Goal: Find specific page/section: Find specific page/section

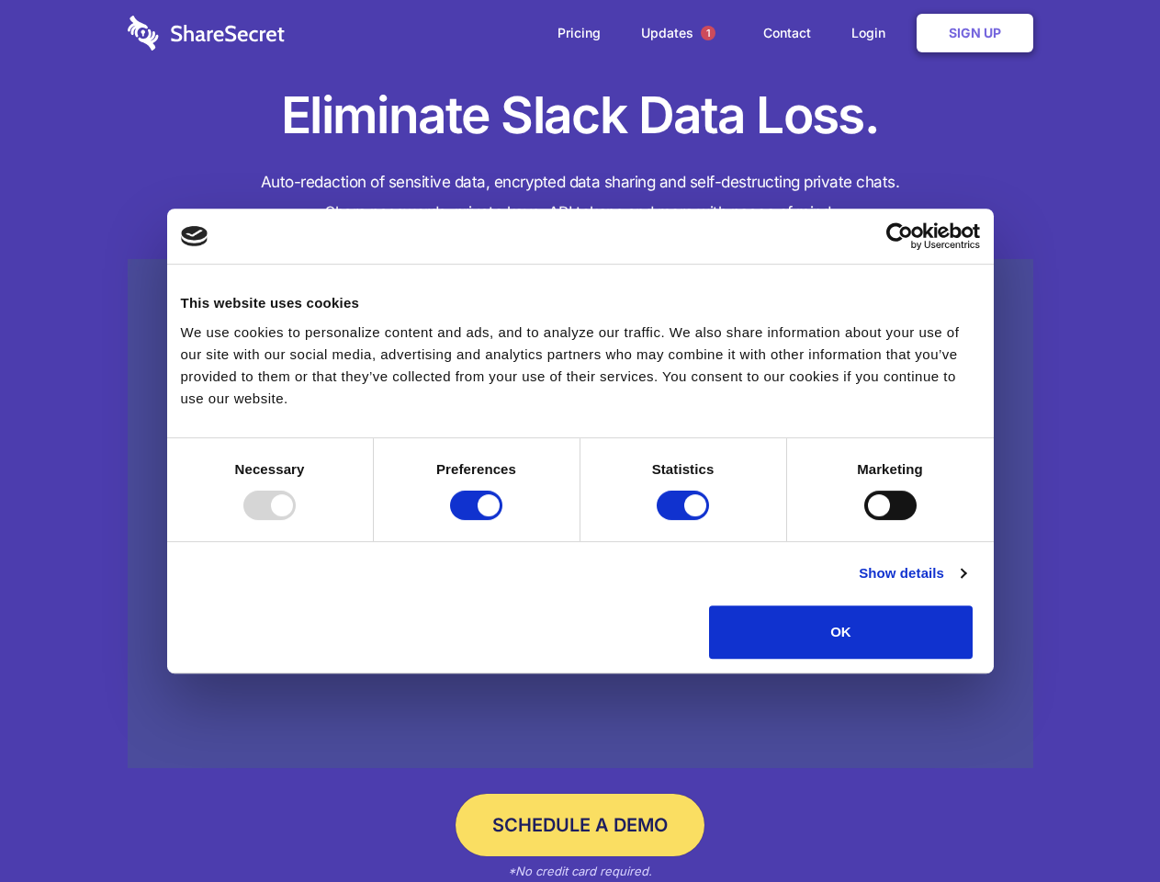
click at [296, 520] on div at bounding box center [269, 505] width 52 height 29
click at [503, 520] on input "Preferences" at bounding box center [476, 505] width 52 height 29
checkbox input "false"
click at [685, 520] on input "Statistics" at bounding box center [683, 505] width 52 height 29
checkbox input "false"
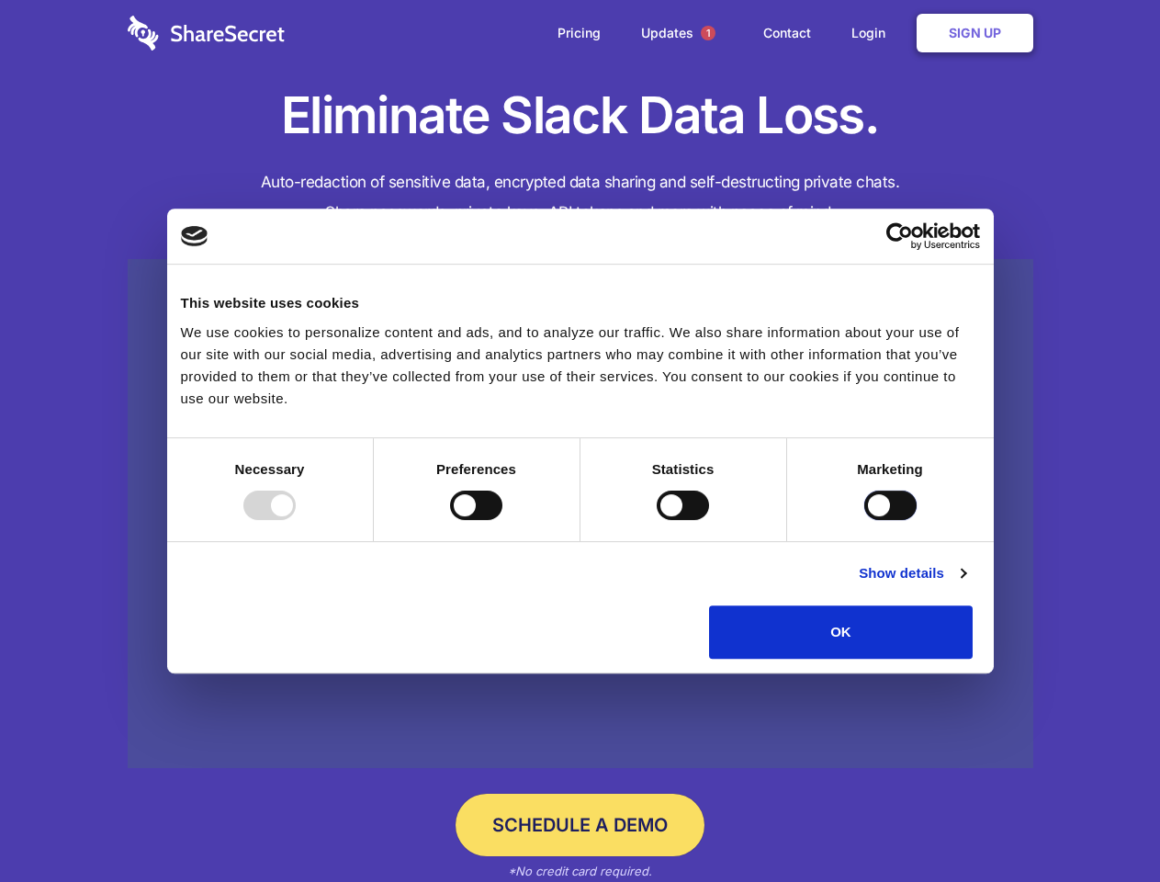
click at [865, 520] on input "Marketing" at bounding box center [891, 505] width 52 height 29
checkbox input "true"
click at [966, 584] on link "Show details" at bounding box center [912, 573] width 107 height 22
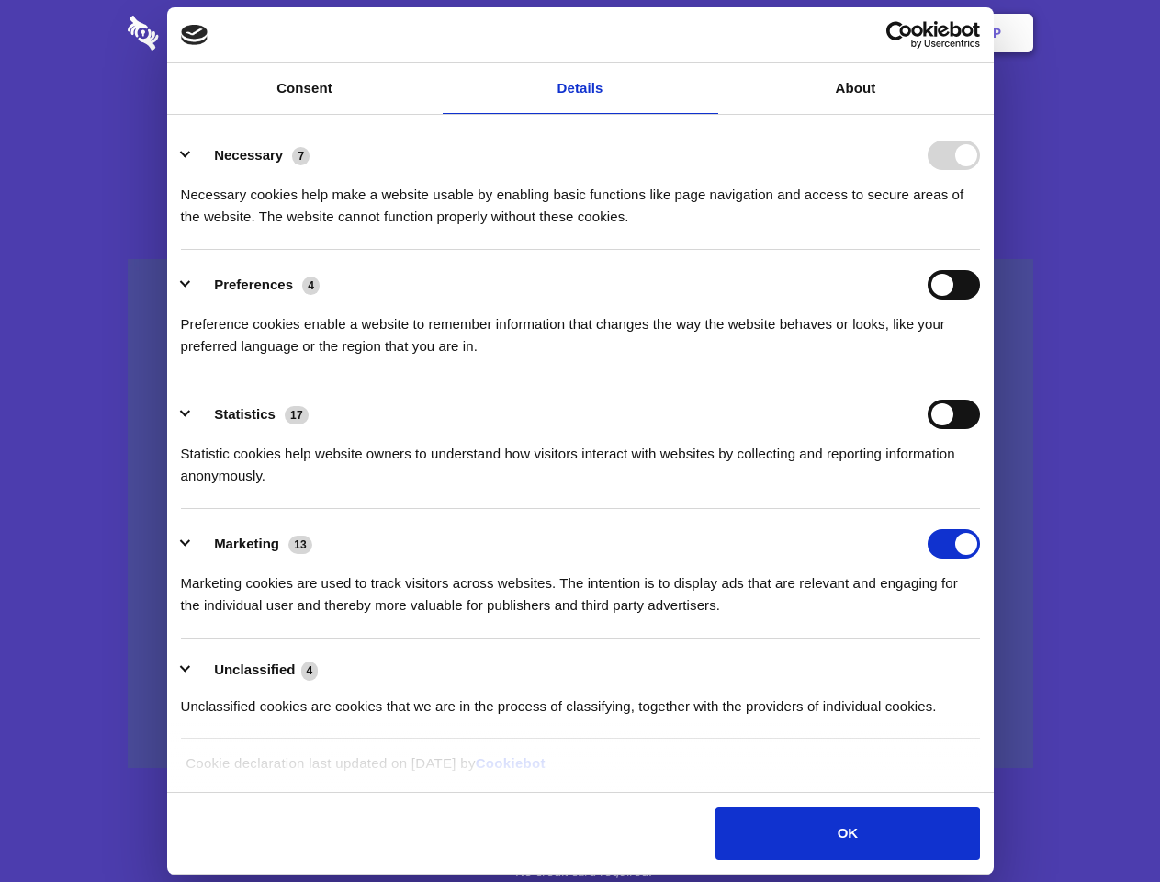
click at [1015, 665] on link at bounding box center [581, 514] width 906 height 510
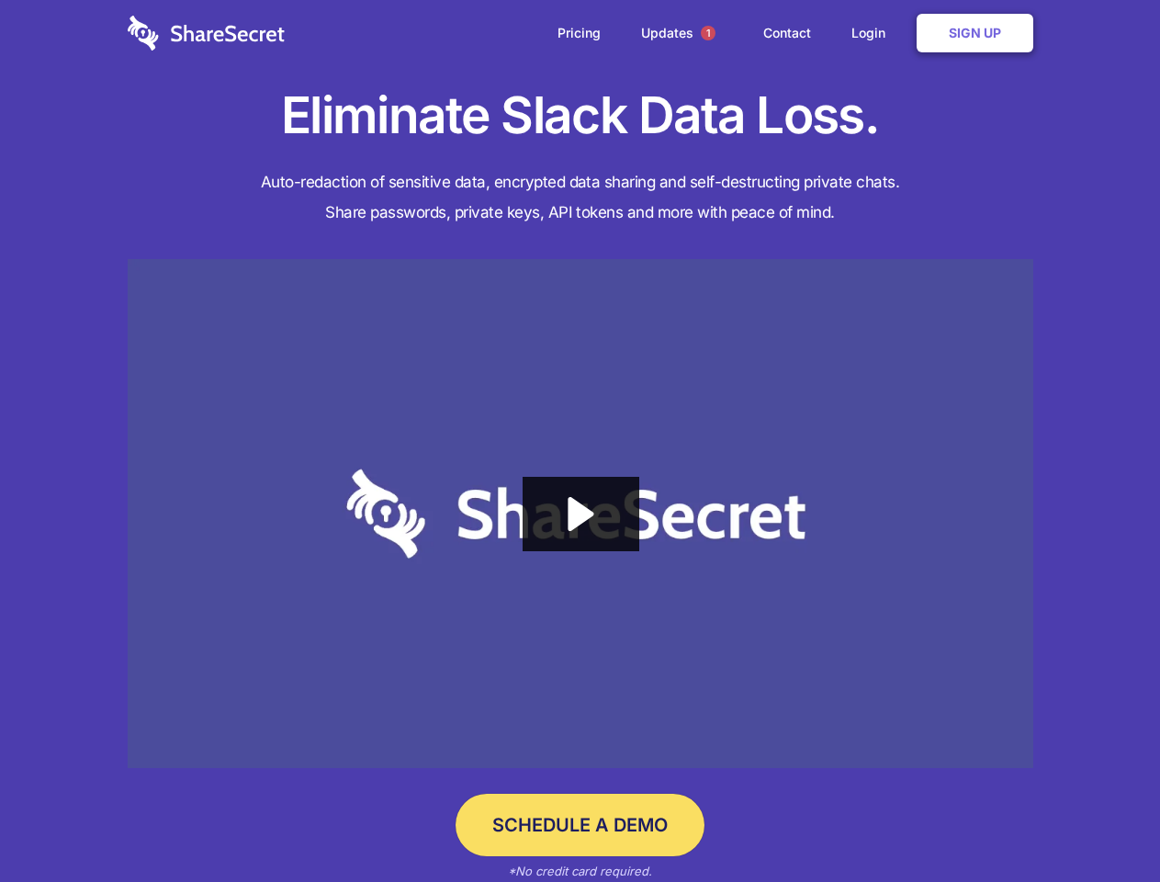
click at [707, 33] on span "1" at bounding box center [708, 33] width 15 height 15
